Goal: Navigation & Orientation: Go to known website

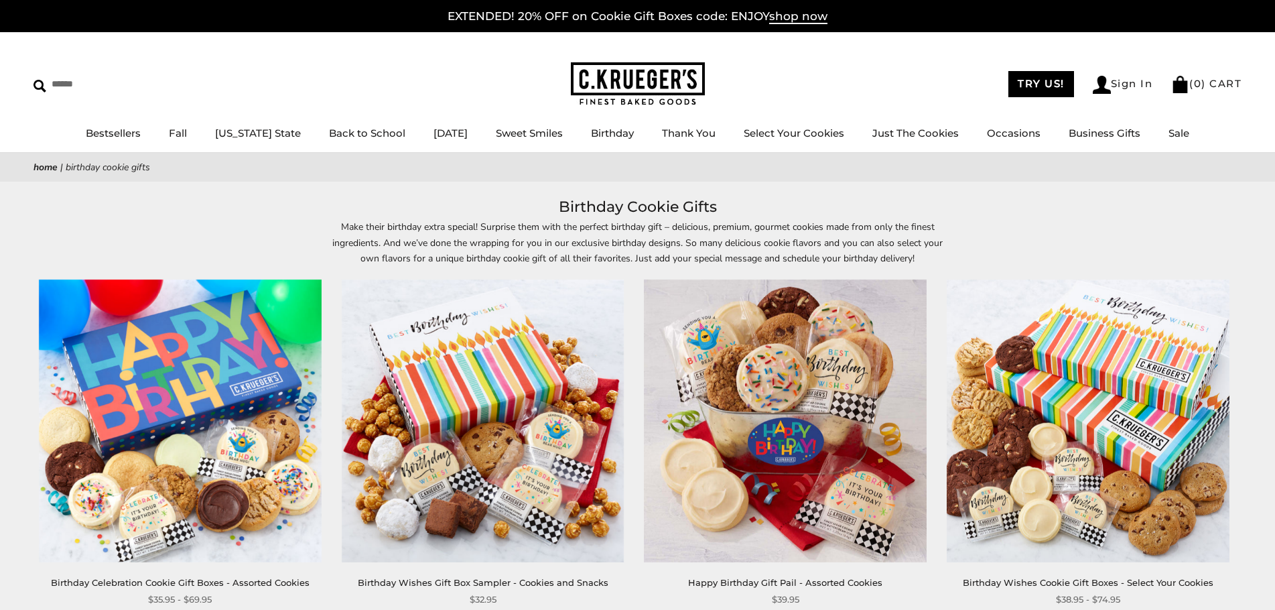
click at [611, 90] on img at bounding box center [638, 84] width 134 height 44
